Goal: Navigation & Orientation: Find specific page/section

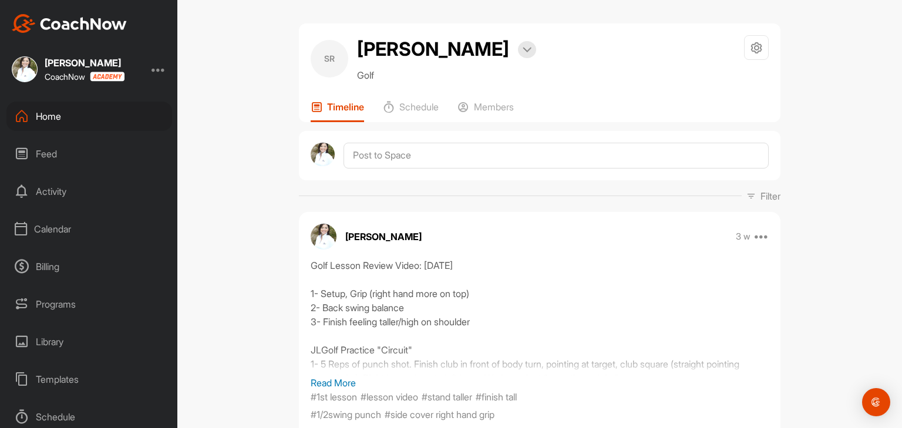
click at [48, 118] on div "Home" at bounding box center [89, 116] width 166 height 29
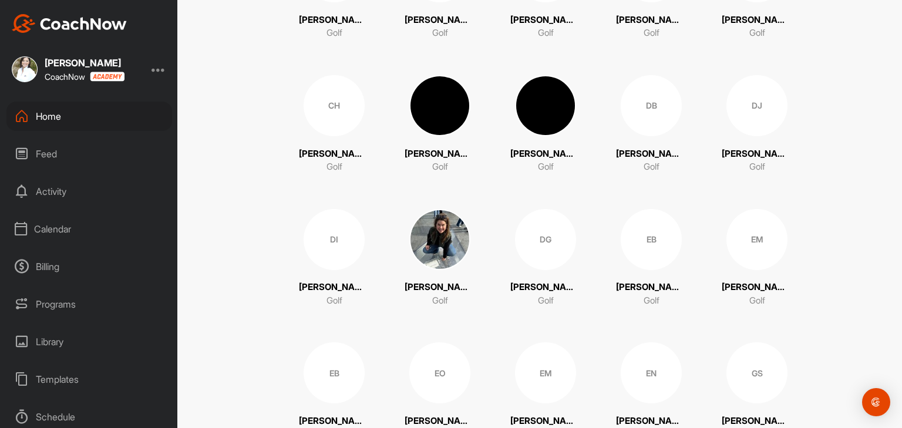
scroll to position [743, 0]
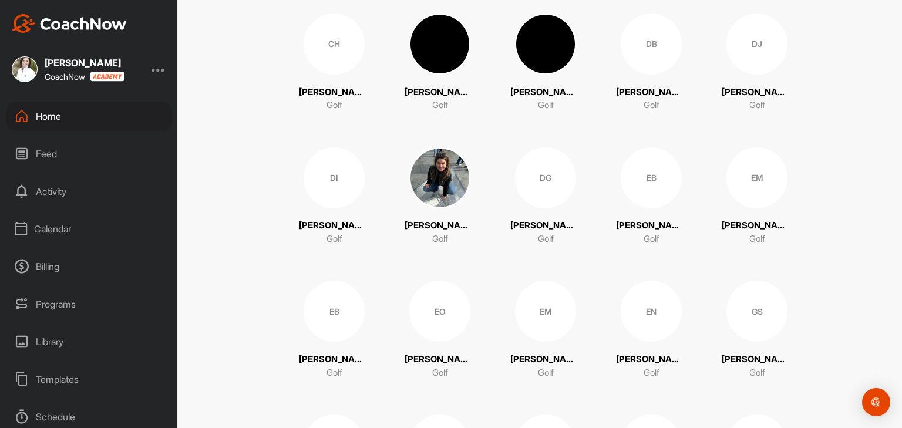
scroll to position [805, 0]
click at [438, 310] on div "EO" at bounding box center [439, 310] width 61 height 61
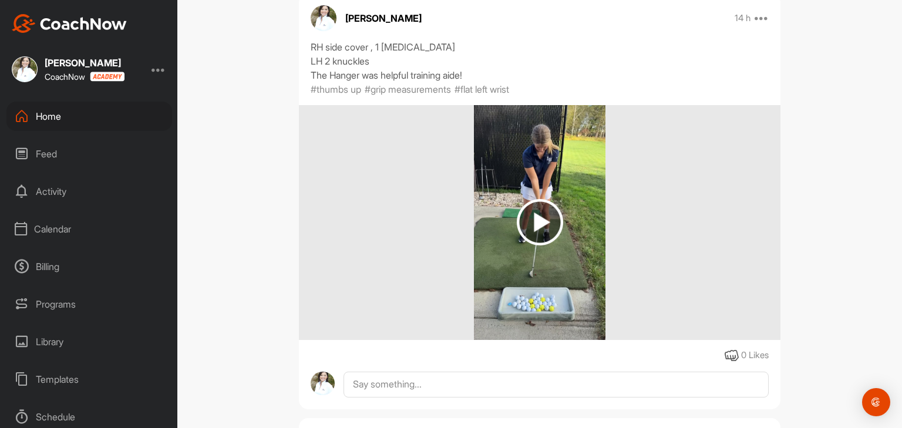
scroll to position [756, 0]
